Goal: Task Accomplishment & Management: Complete application form

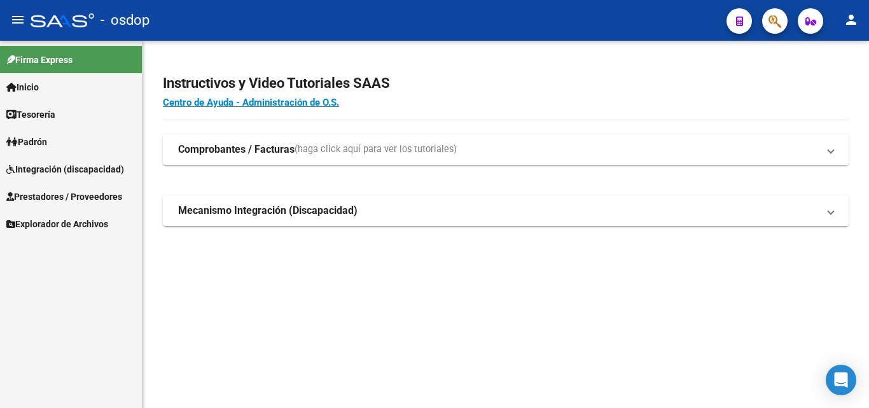
click at [53, 202] on span "Prestadores / Proveedores" at bounding box center [64, 196] width 116 height 14
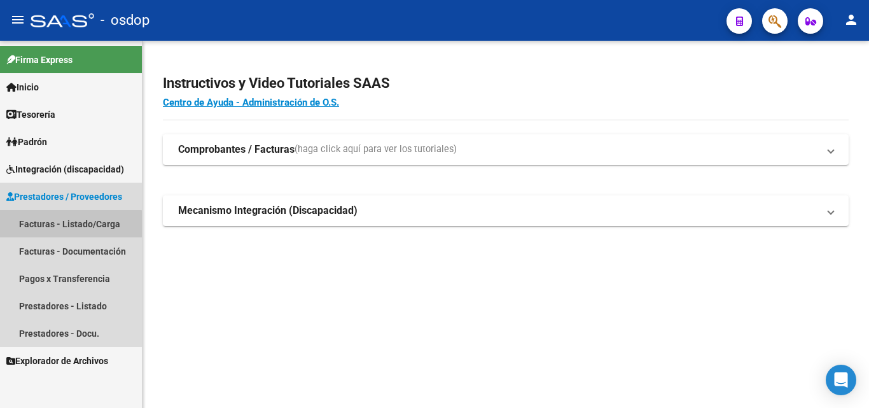
click at [52, 226] on link "Facturas - Listado/Carga" at bounding box center [71, 223] width 142 height 27
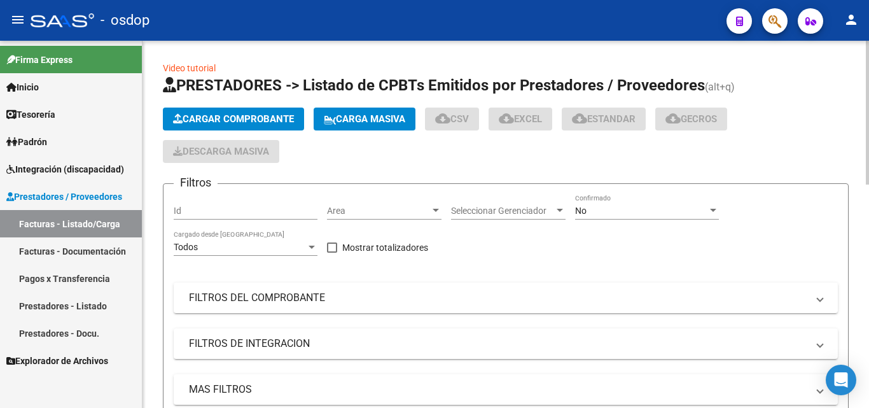
click at [205, 111] on button "Cargar Comprobante" at bounding box center [233, 118] width 141 height 23
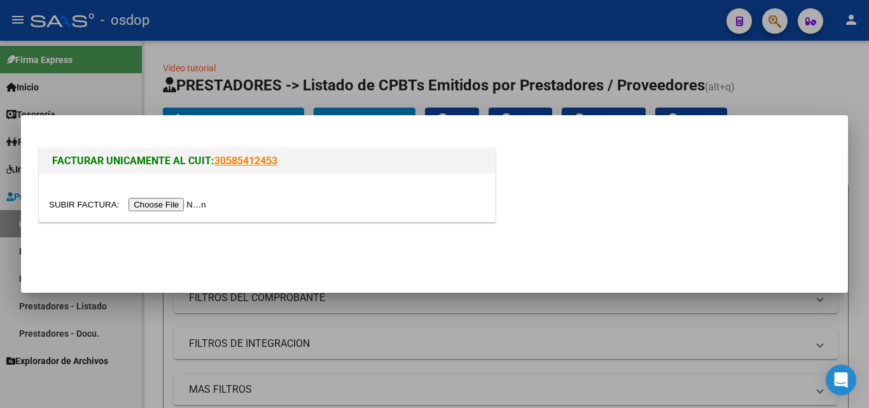
click at [191, 207] on input "file" at bounding box center [129, 204] width 161 height 13
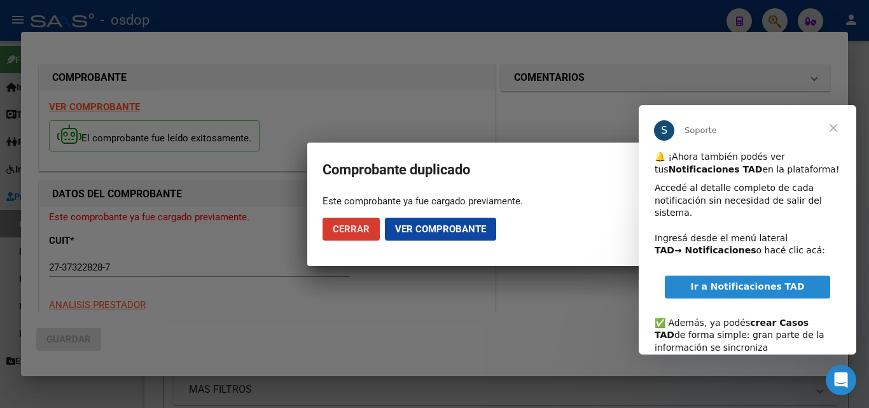
click at [839, 128] on span "Cerrar" at bounding box center [833, 128] width 46 height 46
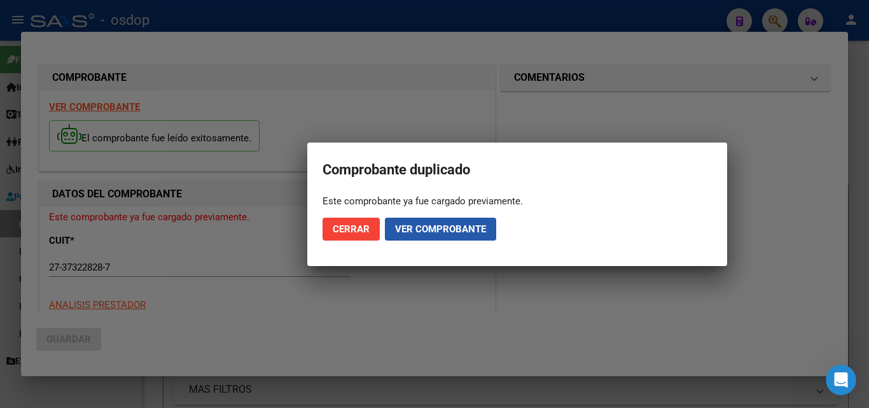
click at [457, 228] on span "Ver comprobante" at bounding box center [440, 228] width 91 height 11
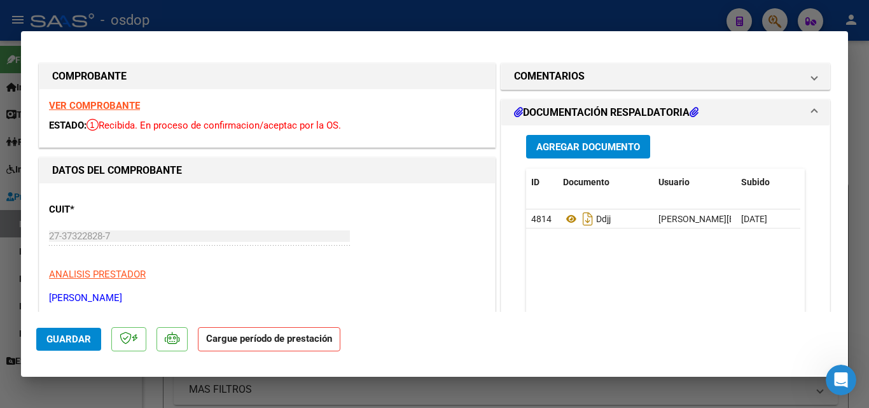
click at [571, 16] on div at bounding box center [434, 204] width 869 height 408
type input "$ 0,00"
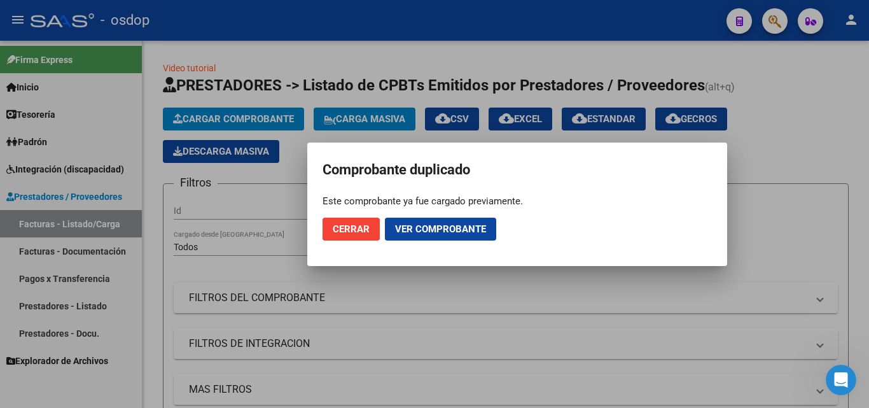
click at [353, 230] on span "Cerrar" at bounding box center [351, 228] width 37 height 11
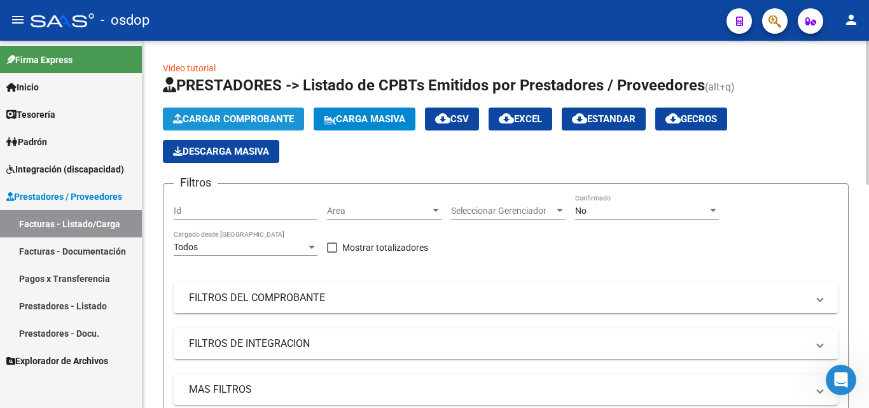
click at [247, 121] on span "Cargar Comprobante" at bounding box center [233, 118] width 121 height 11
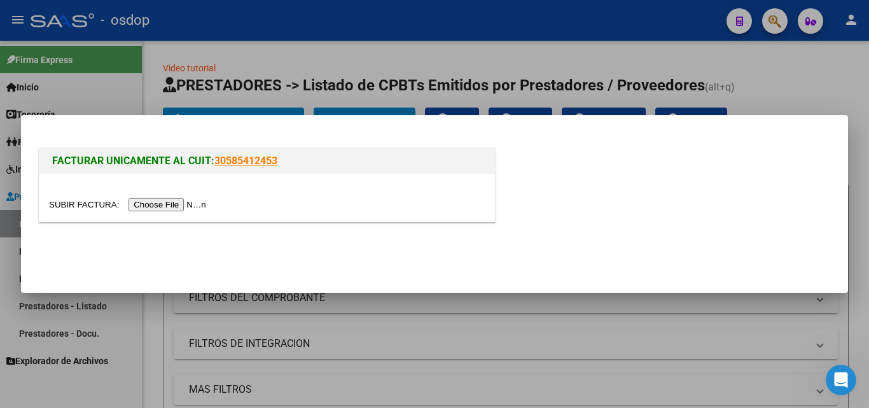
click at [193, 203] on input "file" at bounding box center [129, 204] width 161 height 13
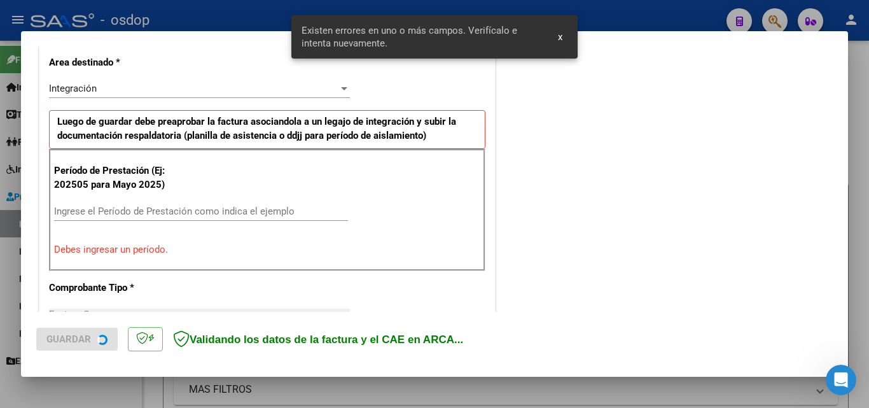
scroll to position [310, 0]
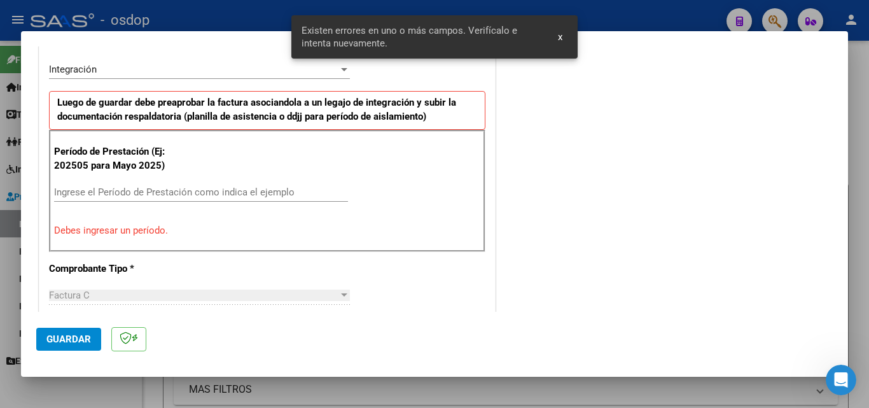
click at [561, 38] on span "x" at bounding box center [560, 36] width 4 height 11
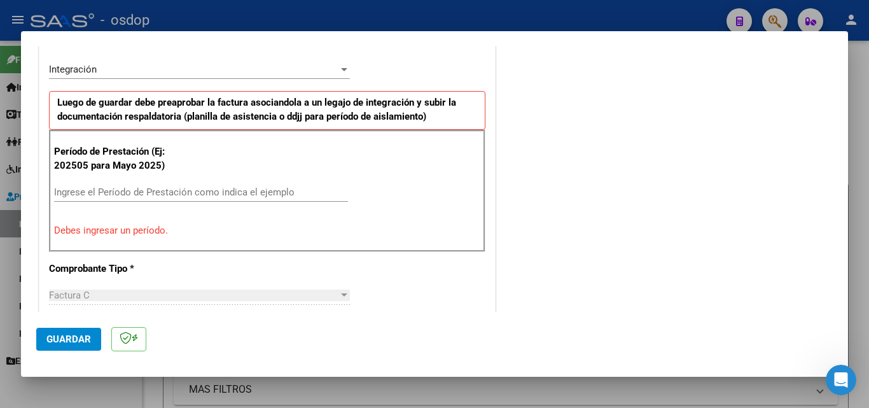
click at [125, 191] on input "Ingrese el Período de Prestación como indica el ejemplo" at bounding box center [201, 191] width 294 height 11
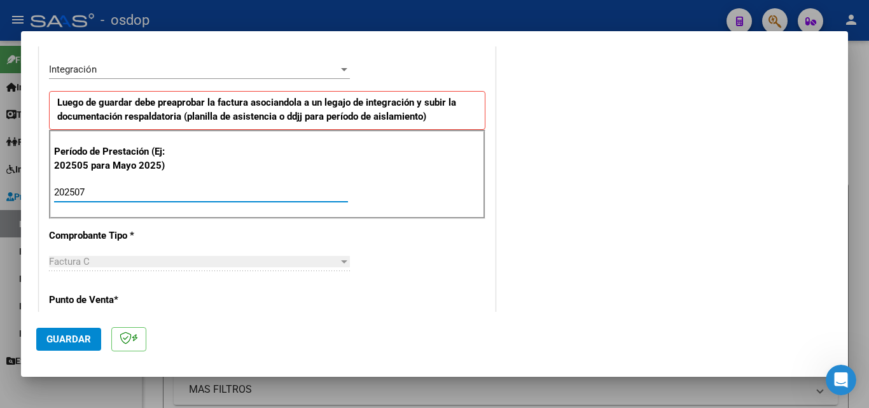
scroll to position [247, 0]
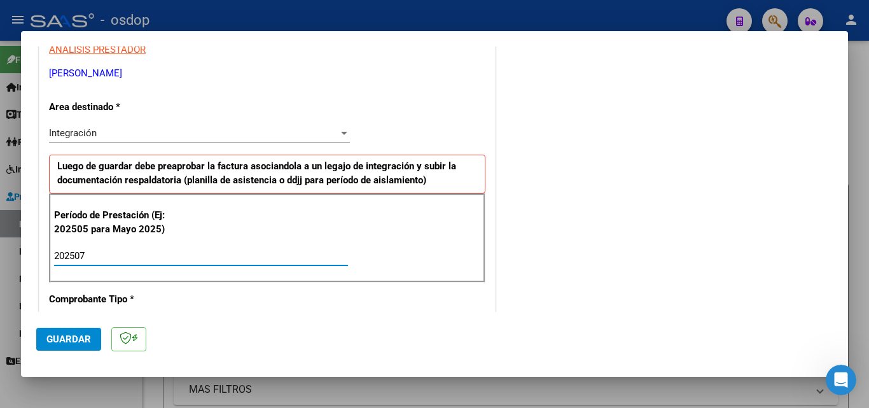
type input "202507"
click at [52, 341] on span "Guardar" at bounding box center [68, 338] width 45 height 11
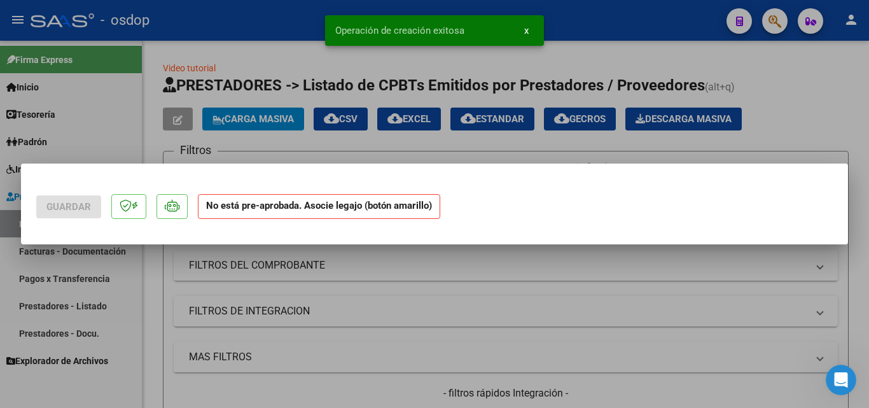
scroll to position [0, 0]
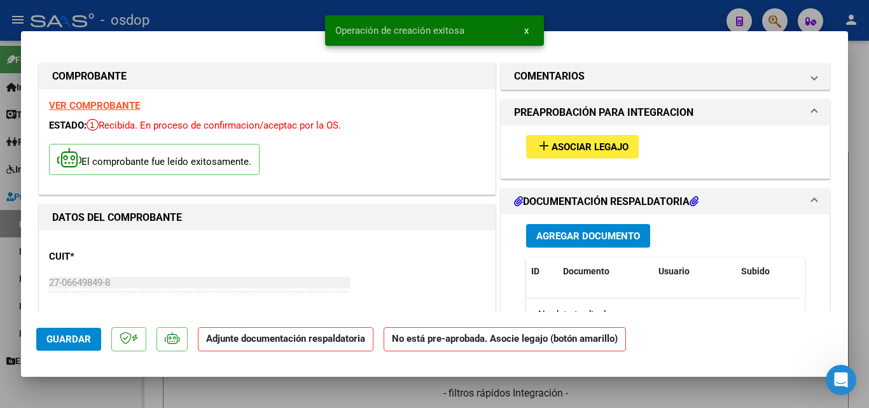
click at [540, 146] on mat-icon "add" at bounding box center [543, 145] width 15 height 15
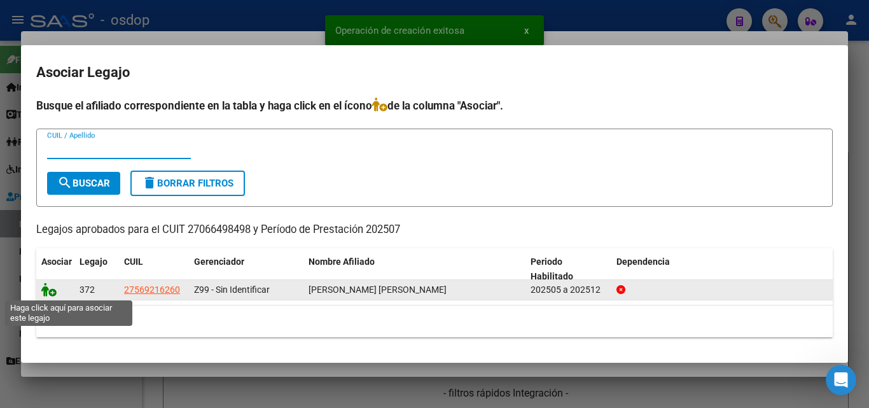
click at [47, 296] on icon at bounding box center [48, 289] width 15 height 14
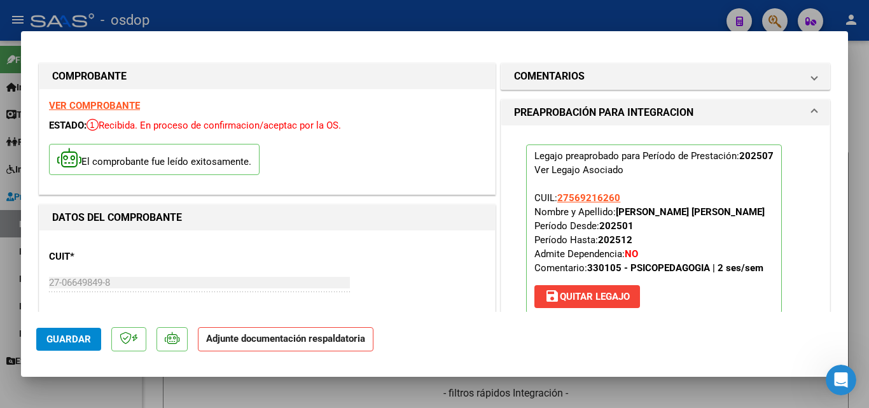
scroll to position [127, 0]
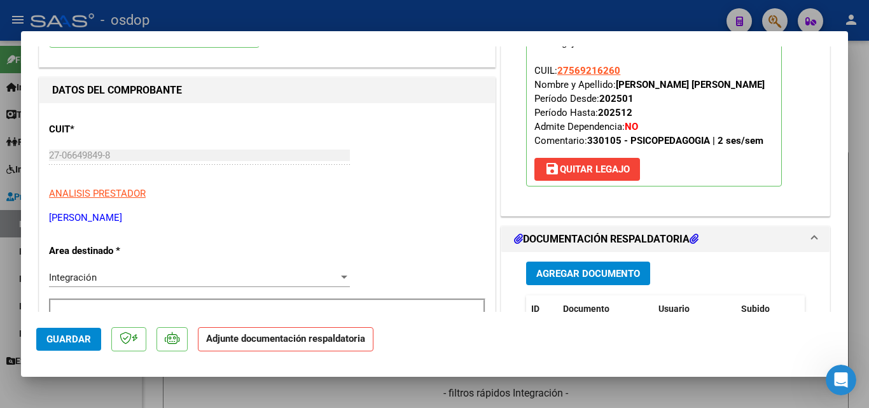
click at [607, 270] on span "Agregar Documento" at bounding box center [588, 273] width 104 height 11
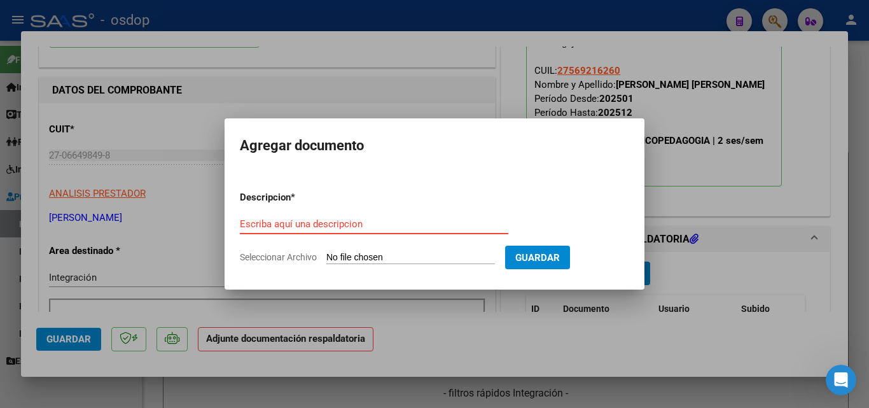
click at [327, 218] on input "Escriba aquí una descripcion" at bounding box center [374, 223] width 268 height 11
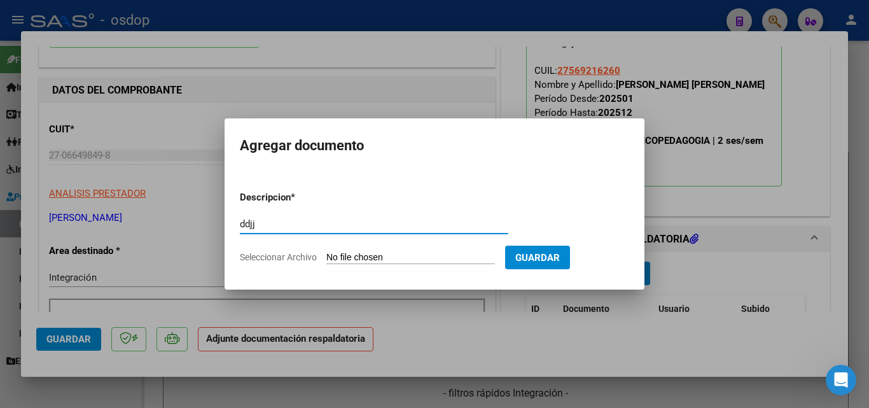
type input "ddjj"
click at [402, 258] on input "Seleccionar Archivo" at bounding box center [410, 258] width 168 height 12
type input "C:\fakepath\[PERSON_NAME].pdf"
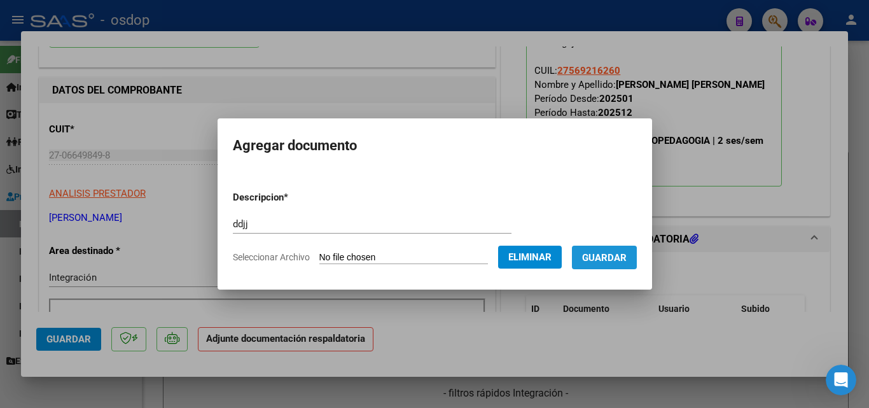
click at [607, 261] on span "Guardar" at bounding box center [604, 257] width 45 height 11
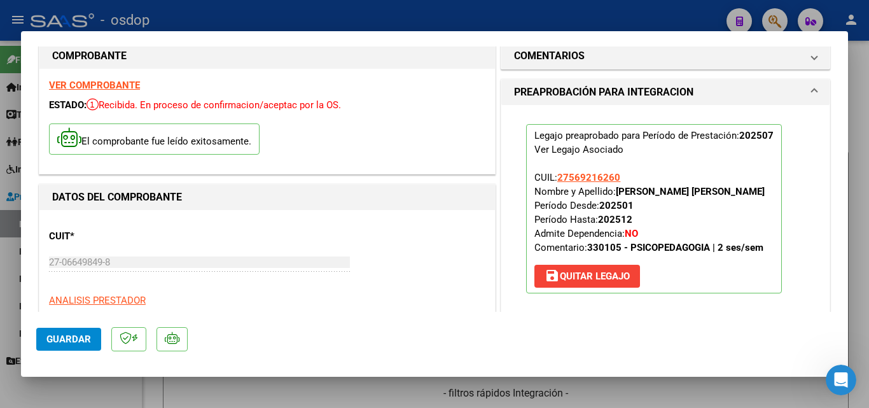
scroll to position [0, 0]
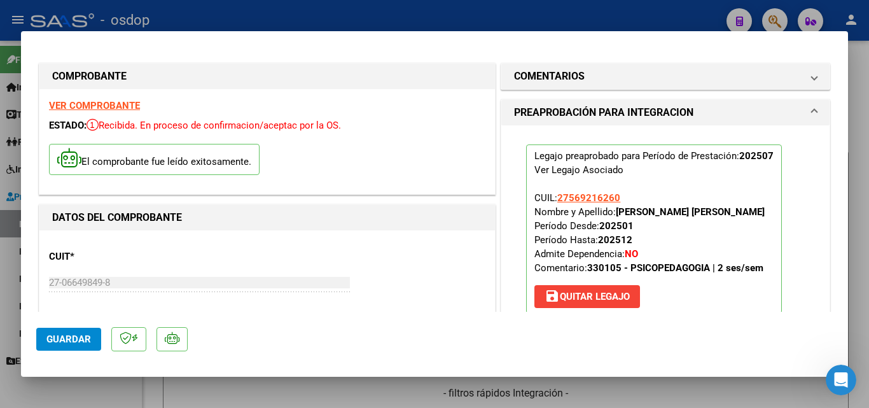
click at [457, 16] on div at bounding box center [434, 204] width 869 height 408
type input "$ 0,00"
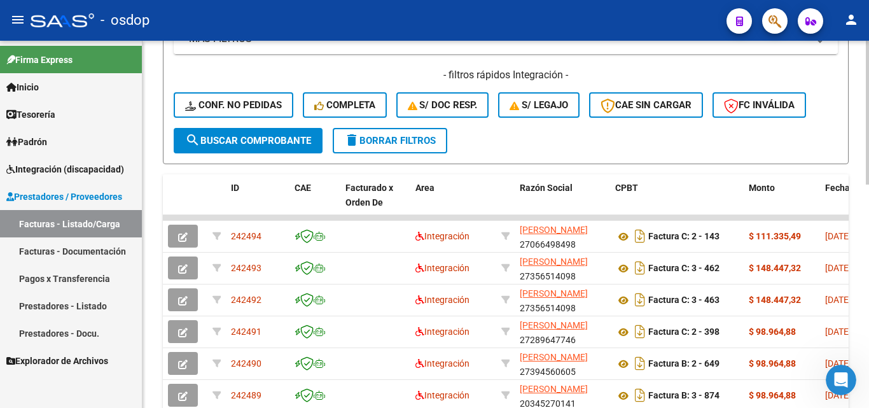
scroll to position [381, 0]
